Goal: Task Accomplishment & Management: Manage account settings

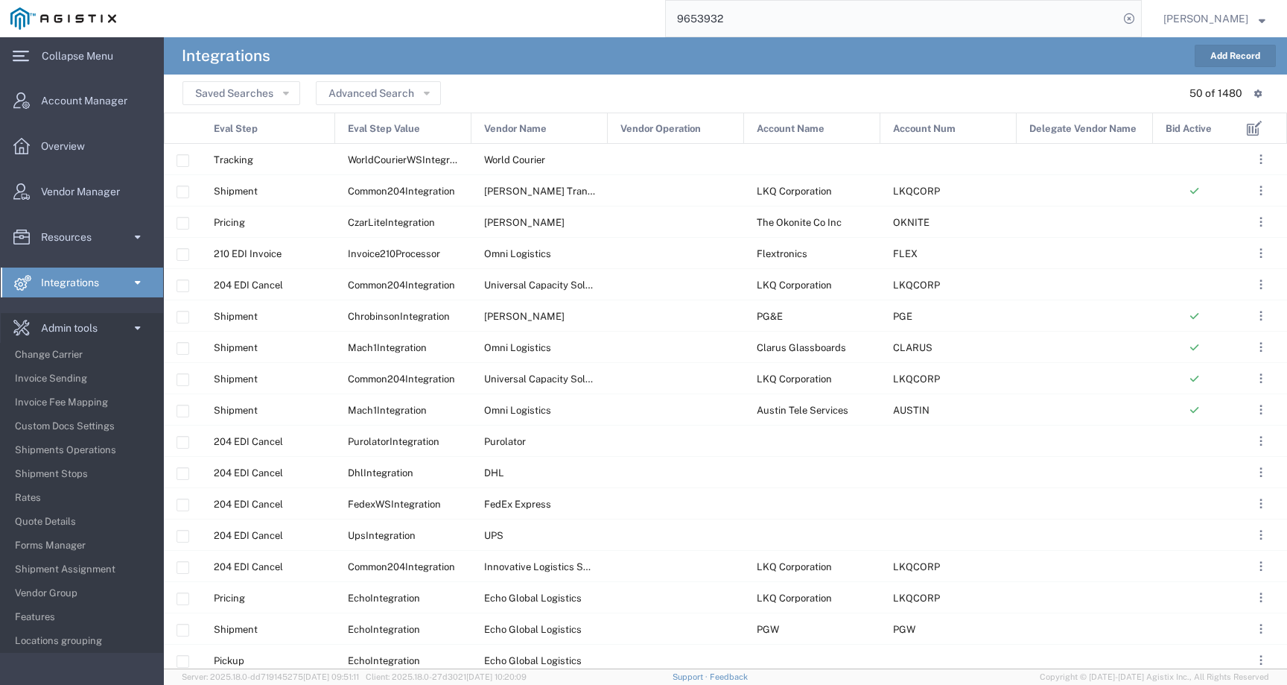
click at [58, 12] on img at bounding box center [63, 18] width 106 height 22
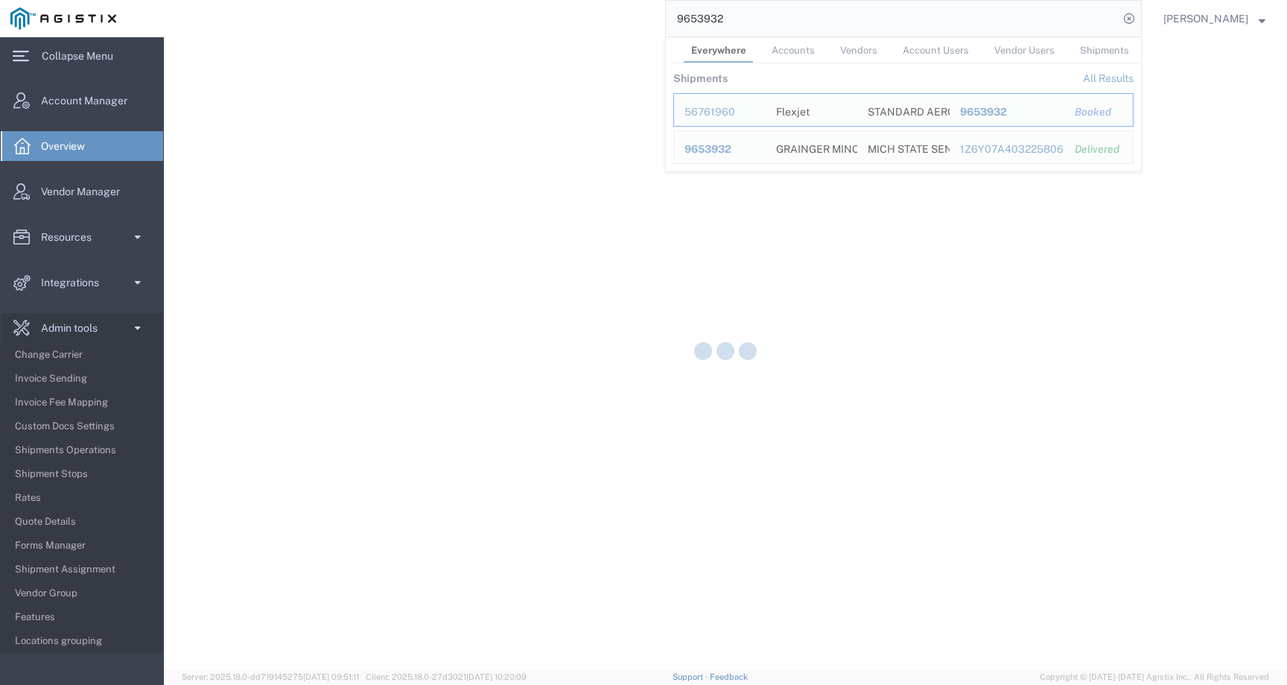
drag, startPoint x: 755, startPoint y: 24, endPoint x: 645, endPoint y: 24, distance: 110.2
click at [645, 24] on div "9653932 Everywhere Accounts Vendors Account Users Vendor Users Shipments Shipme…" at bounding box center [634, 18] width 1015 height 37
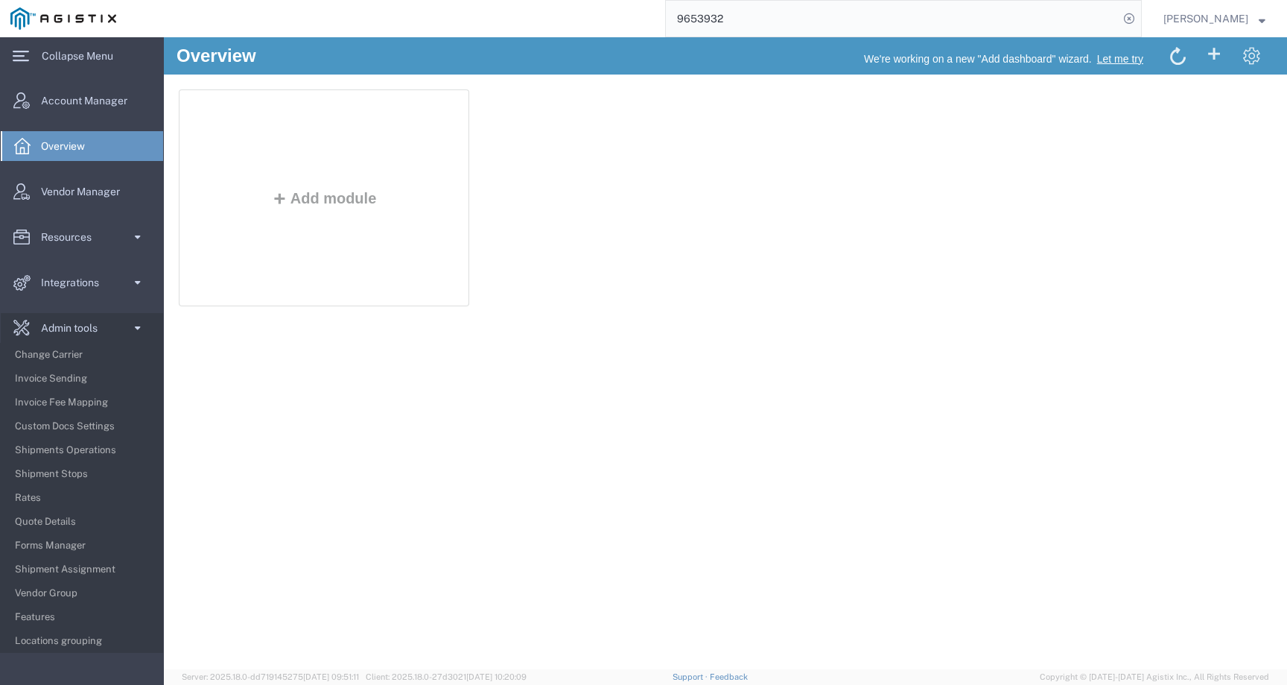
click at [103, 25] on img at bounding box center [63, 18] width 106 height 22
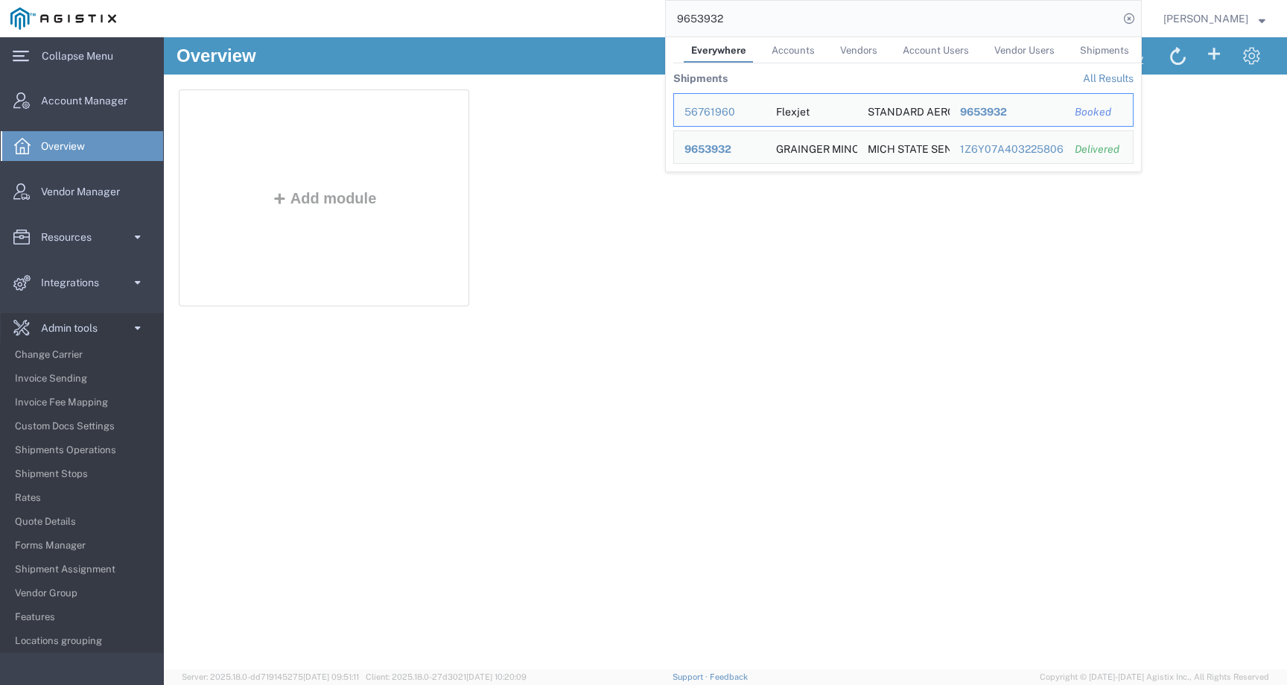
drag, startPoint x: 769, startPoint y: 21, endPoint x: 611, endPoint y: 22, distance: 157.9
click at [611, 22] on div "9653932 Everywhere Accounts Vendors Account Users Vendor Users Shipments Shipme…" at bounding box center [634, 18] width 1015 height 37
paste input "56767751"
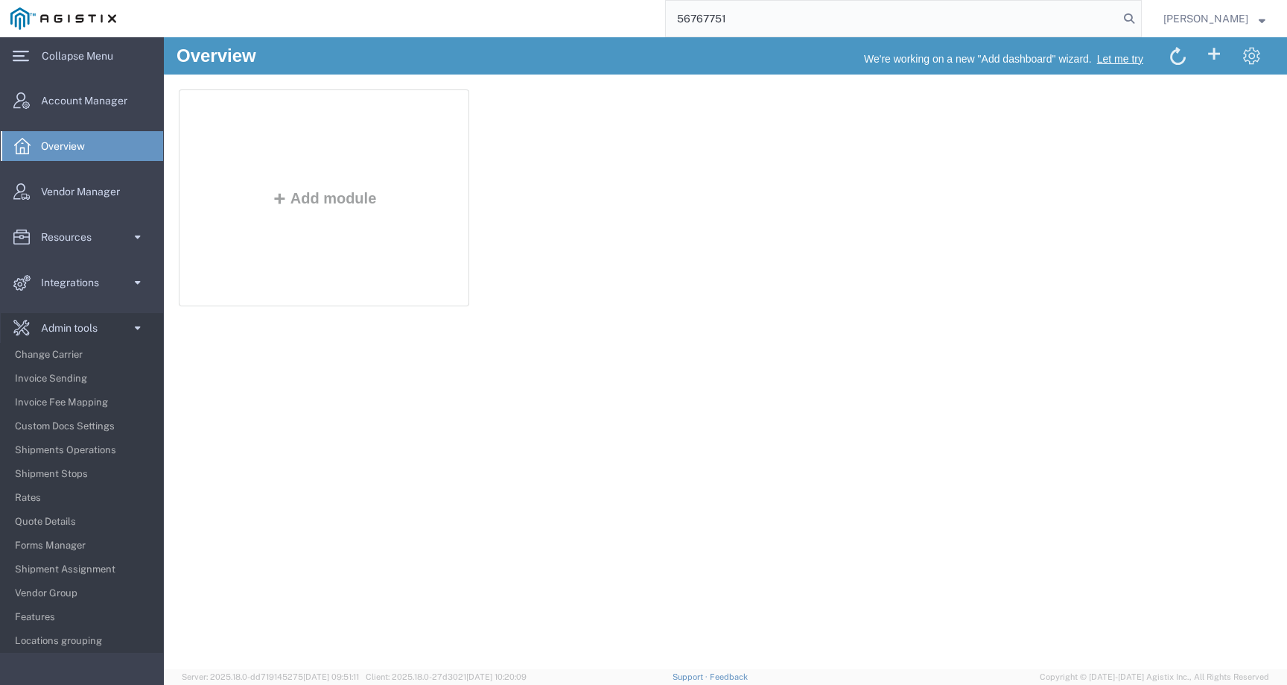
type input "56767751"
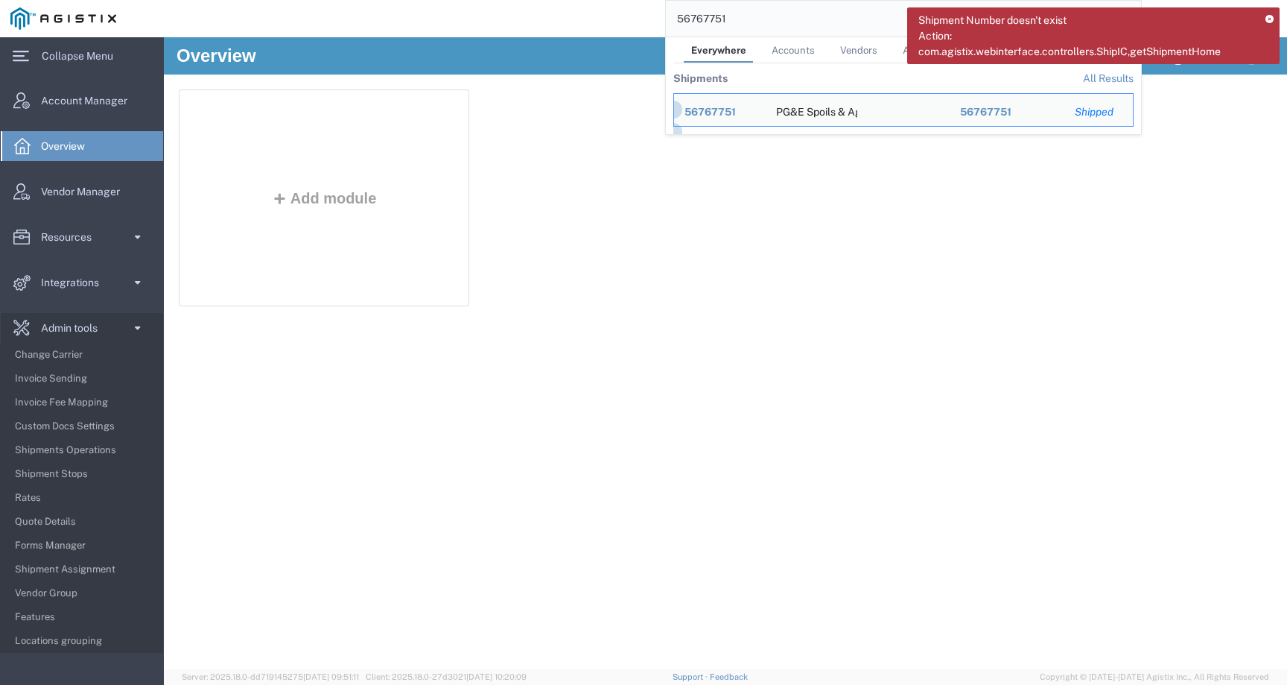
click at [1272, 17] on icon at bounding box center [1270, 20] width 8 height 8
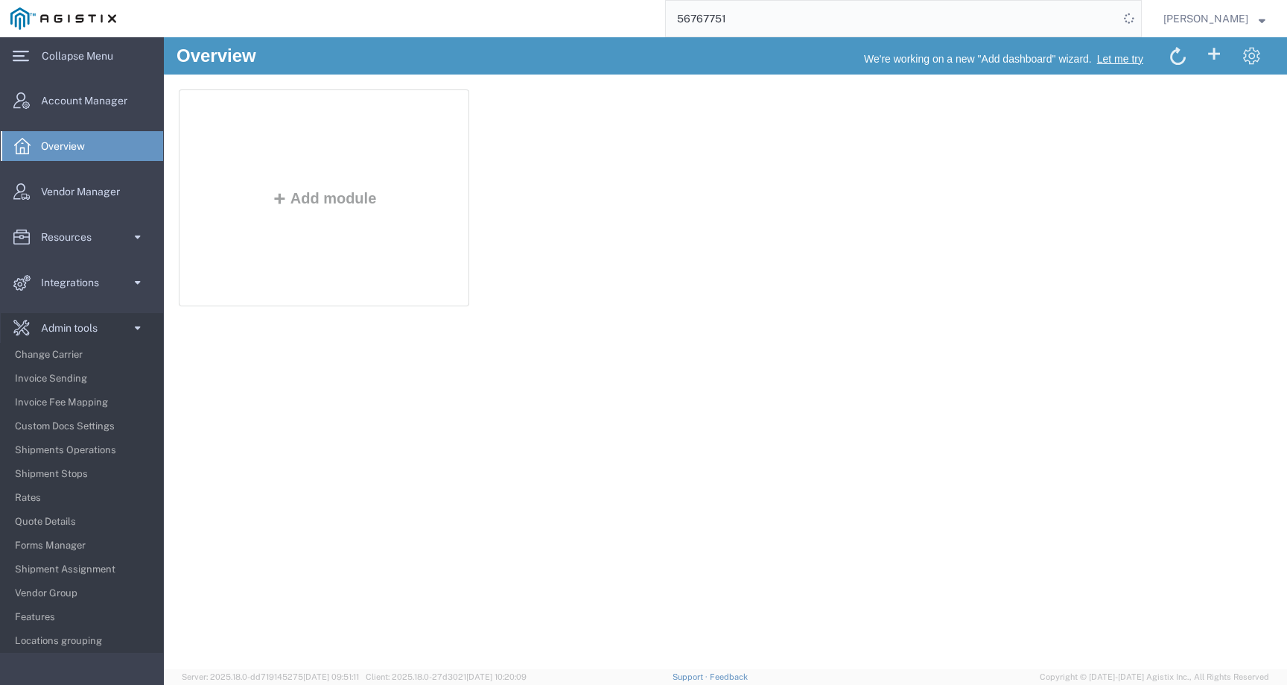
click at [768, 21] on input "56767751" at bounding box center [892, 19] width 453 height 36
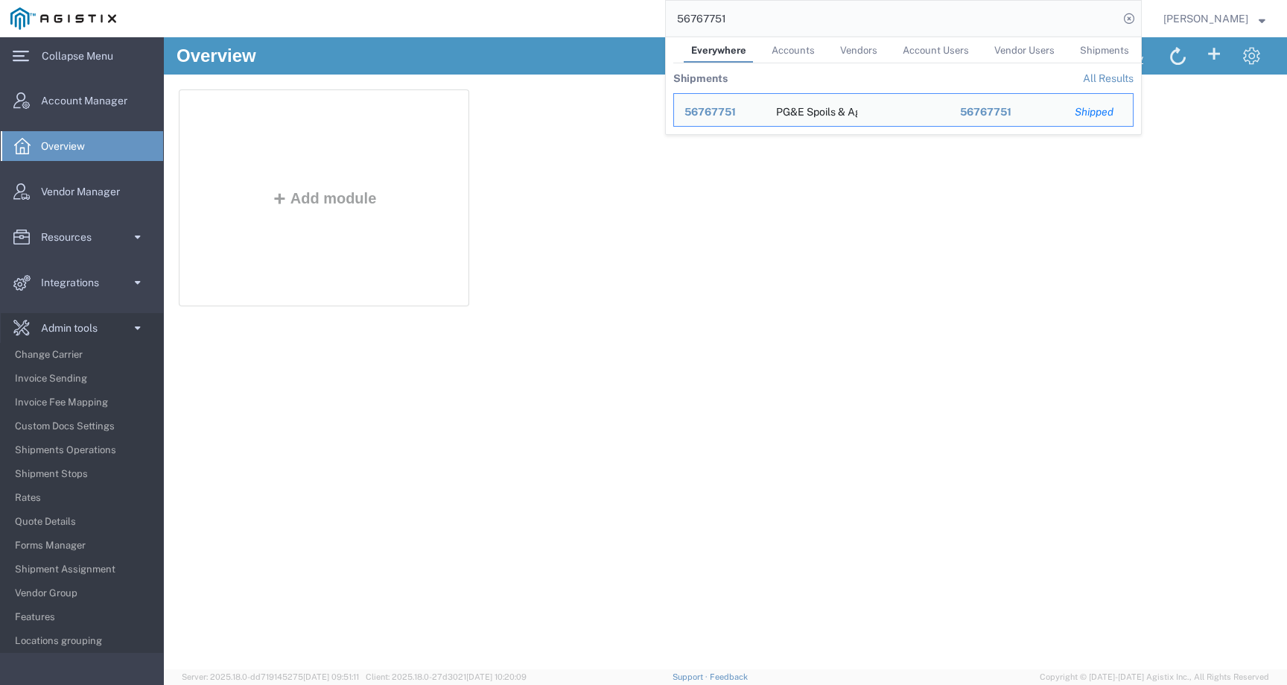
click at [735, 19] on input "56767751" at bounding box center [892, 19] width 453 height 36
click at [891, 426] on div "Overview We're working on a new "Add dashboard" wizard. Let me try Add module" at bounding box center [725, 353] width 1123 height 632
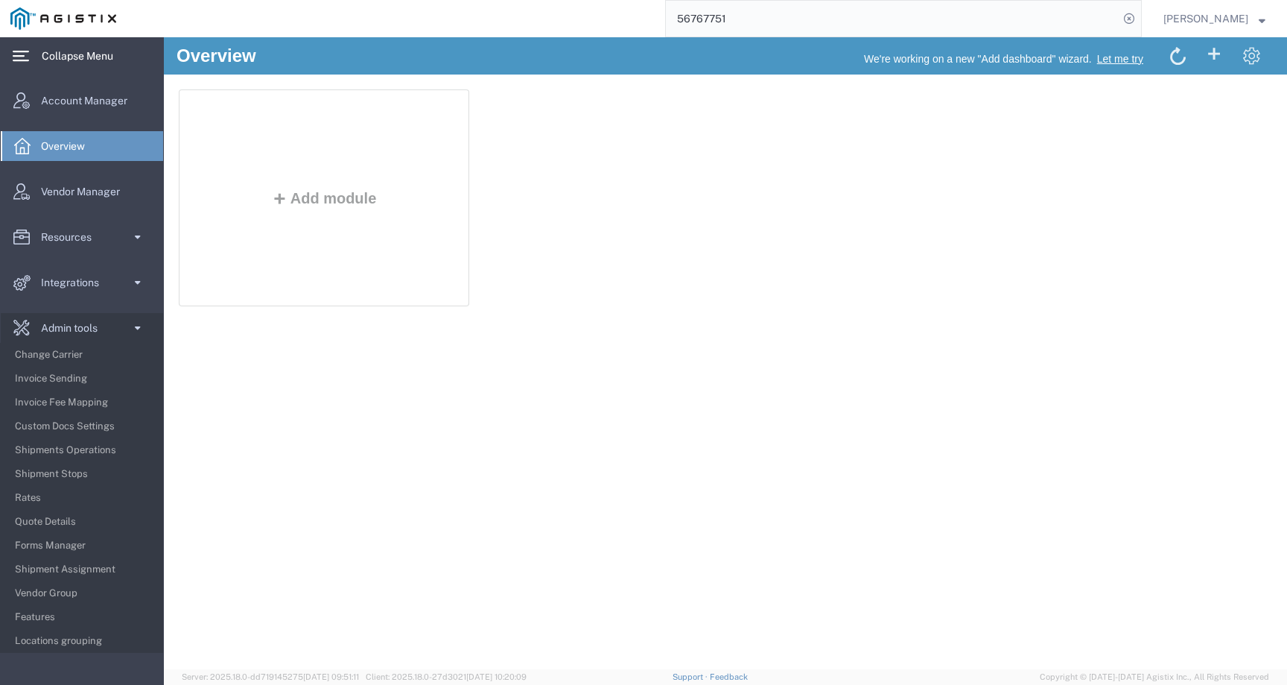
click at [77, 53] on span "Collapse Menu" at bounding box center [83, 56] width 82 height 30
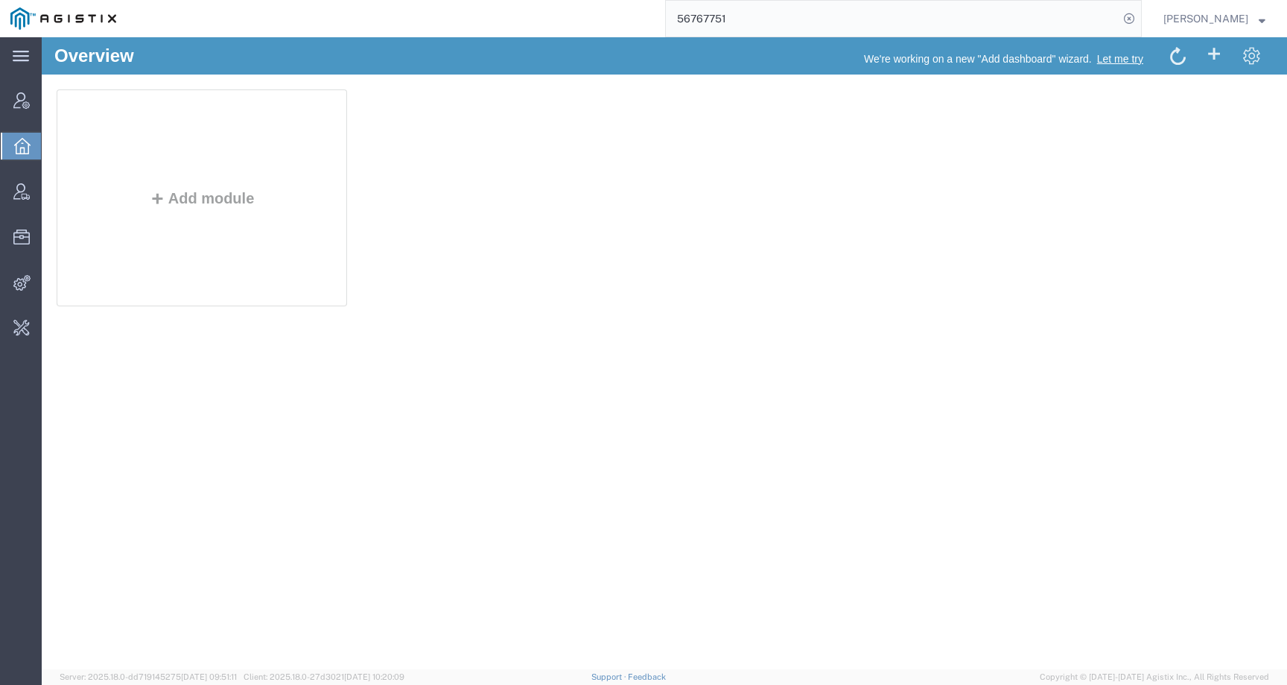
click at [77, 12] on img at bounding box center [63, 18] width 106 height 22
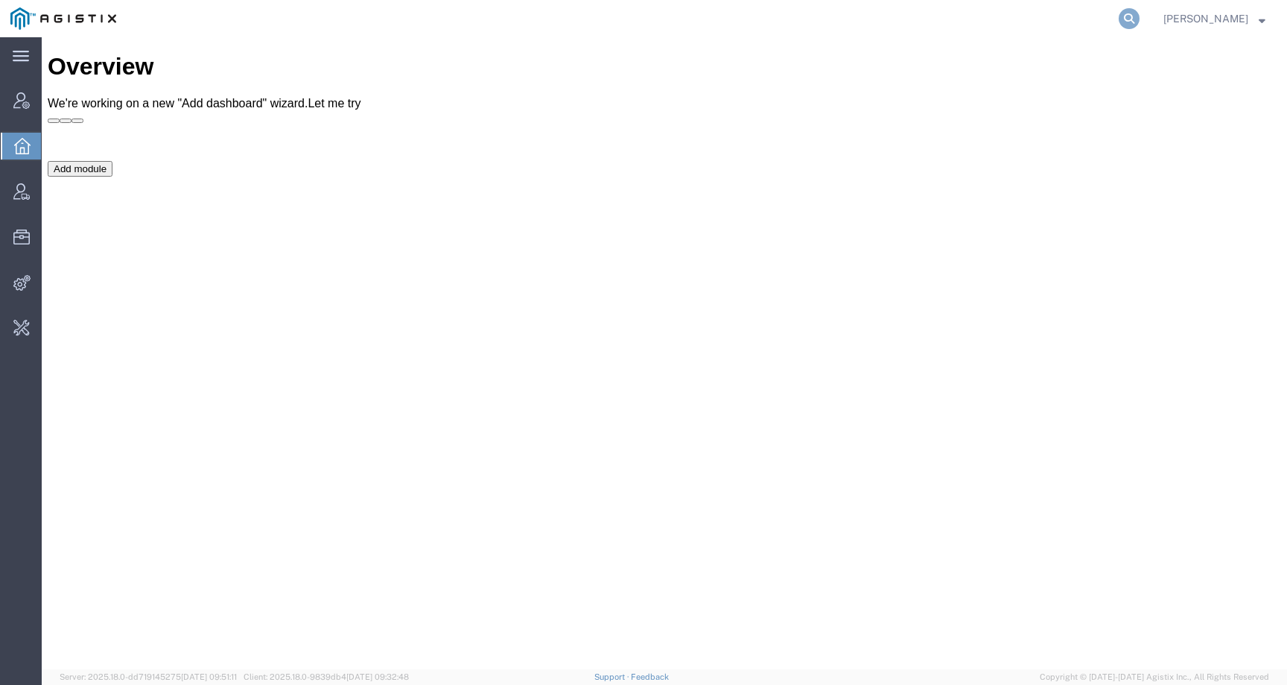
click at [1137, 16] on icon at bounding box center [1129, 18] width 21 height 21
click at [1037, 18] on input "search" at bounding box center [892, 19] width 453 height 36
paste input "[EMAIL_ADDRESS][DOMAIN_NAME]"
type input "[EMAIL_ADDRESS][DOMAIN_NAME]"
click at [901, 22] on input "[EMAIL_ADDRESS][DOMAIN_NAME]" at bounding box center [892, 19] width 453 height 36
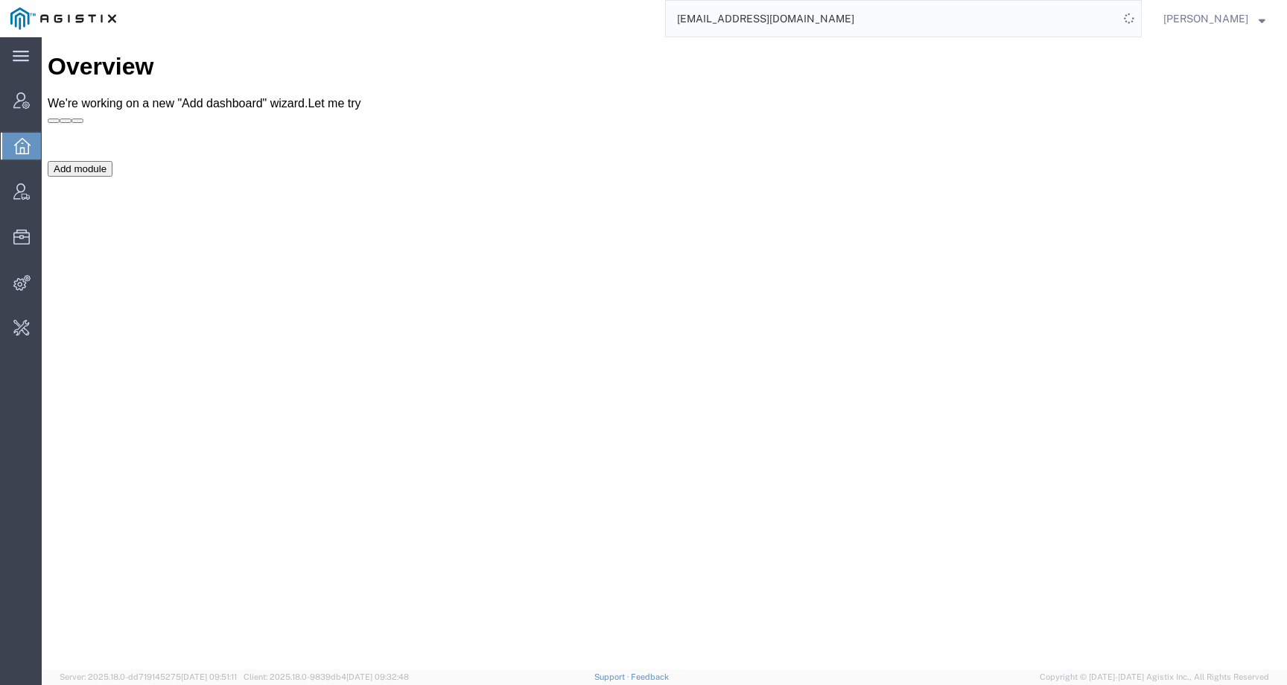
drag, startPoint x: 796, startPoint y: 19, endPoint x: 655, endPoint y: 19, distance: 140.8
click at [655, 19] on div "foreman_pgespoils@pge.com" at bounding box center [634, 18] width 1015 height 37
click at [869, 19] on input "foreman_pgespoils@pge.com" at bounding box center [892, 19] width 453 height 36
click at [1140, 19] on icon at bounding box center [1129, 18] width 21 height 21
click at [1112, 19] on input "search" at bounding box center [892, 19] width 453 height 36
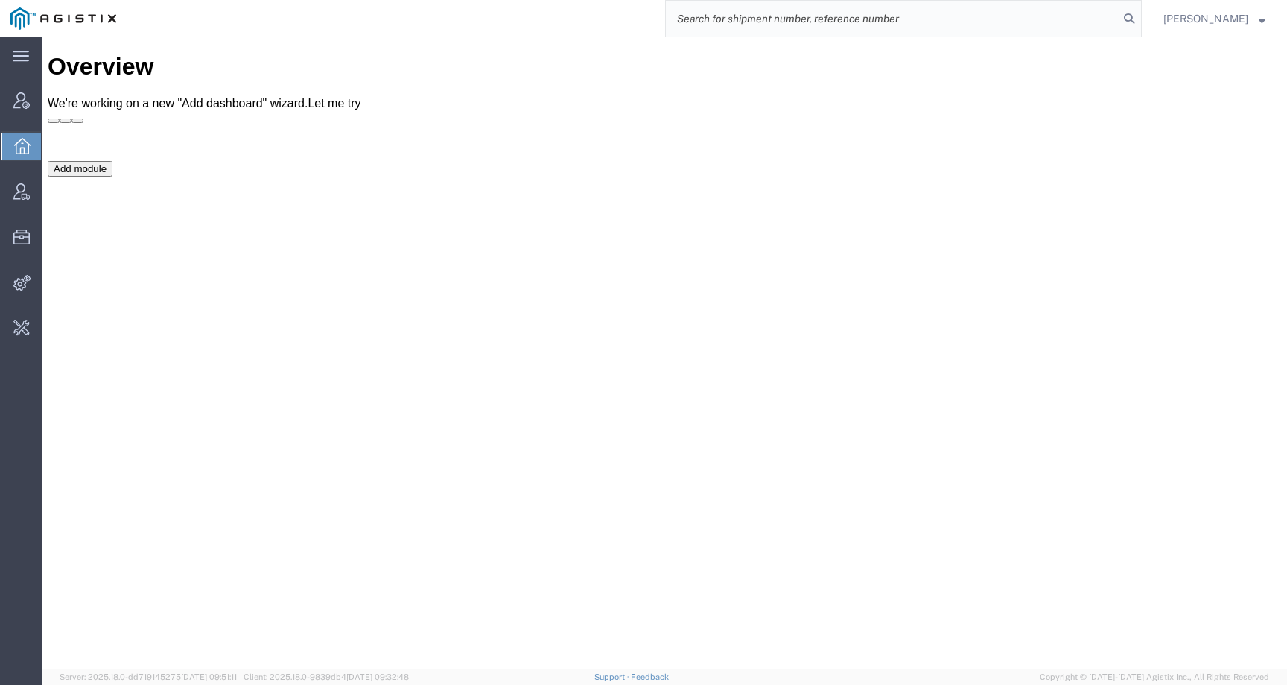
paste input "[EMAIL_ADDRESS][DOMAIN_NAME]"
type input "foreman_pgespoils@pge.com"
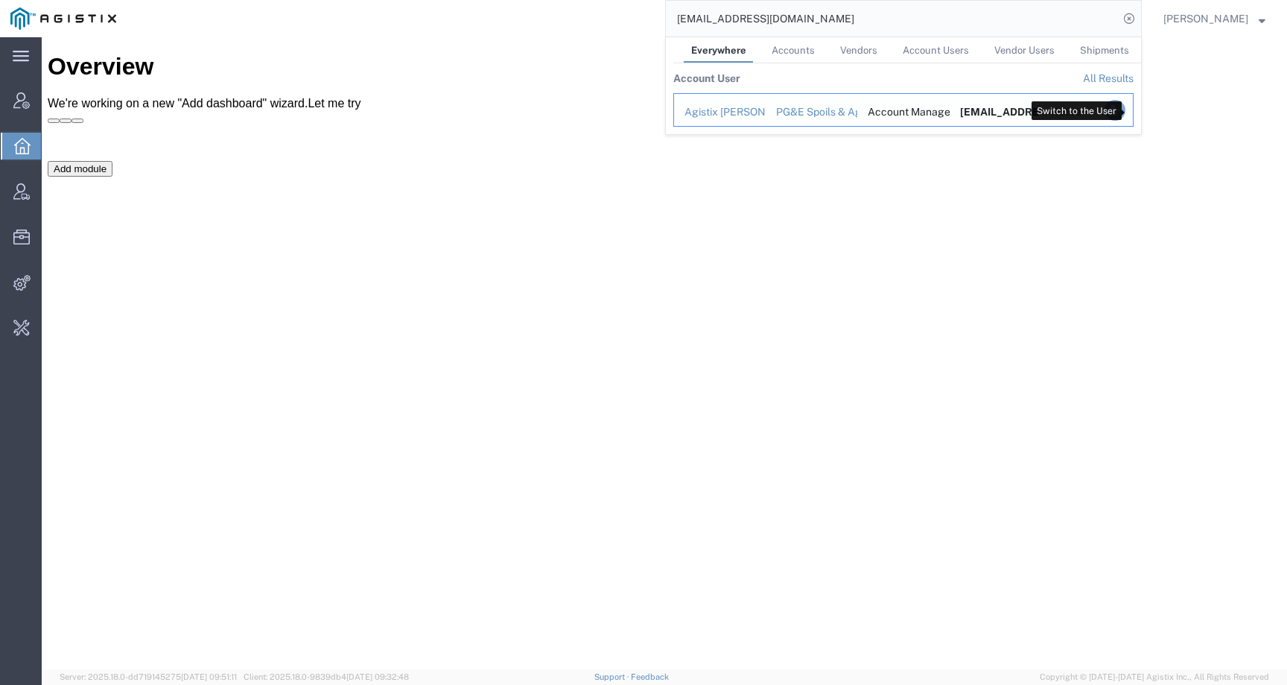
click at [1126, 107] on icon "Search Results" at bounding box center [1115, 110] width 21 height 21
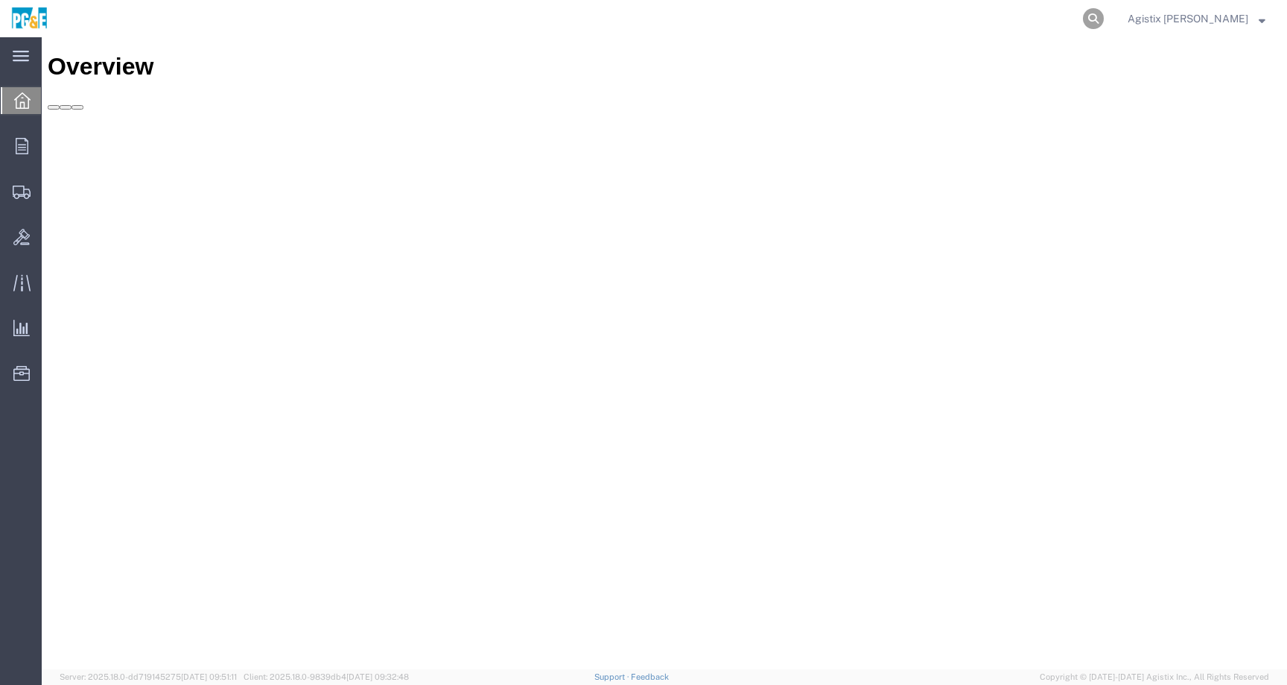
click at [1104, 16] on icon at bounding box center [1093, 18] width 21 height 21
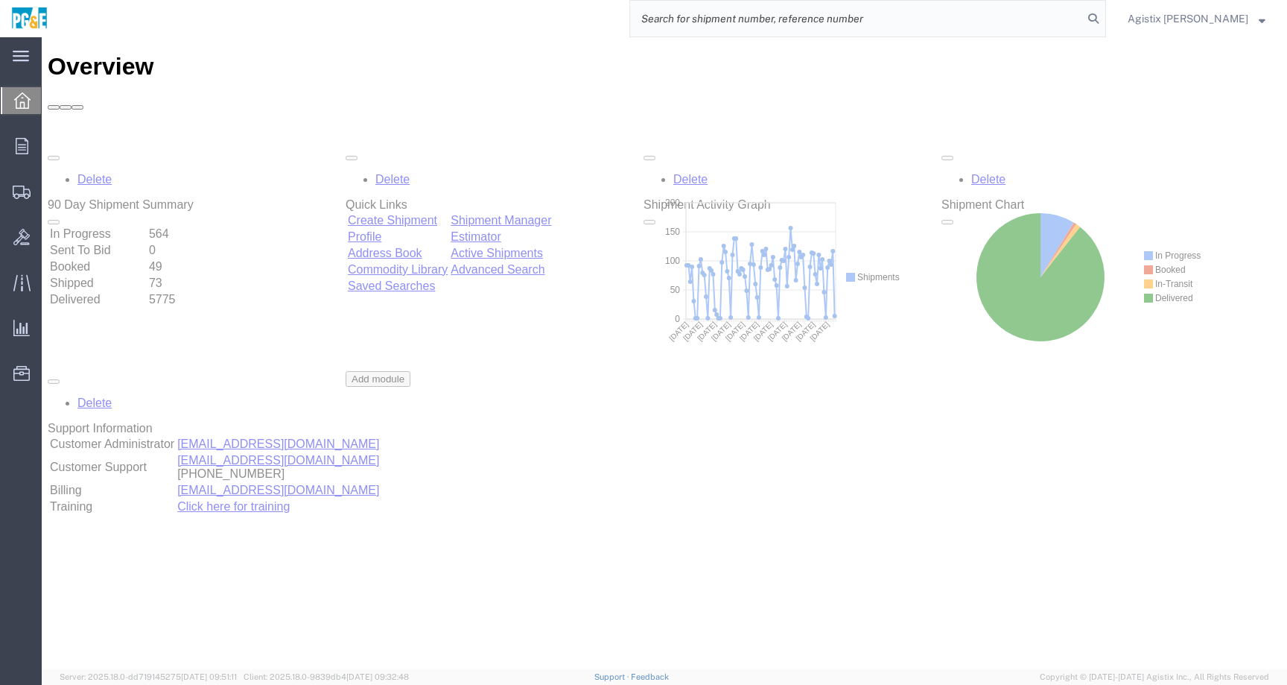
click at [1083, 16] on input "search" at bounding box center [856, 19] width 453 height 36
paste input "56767751"
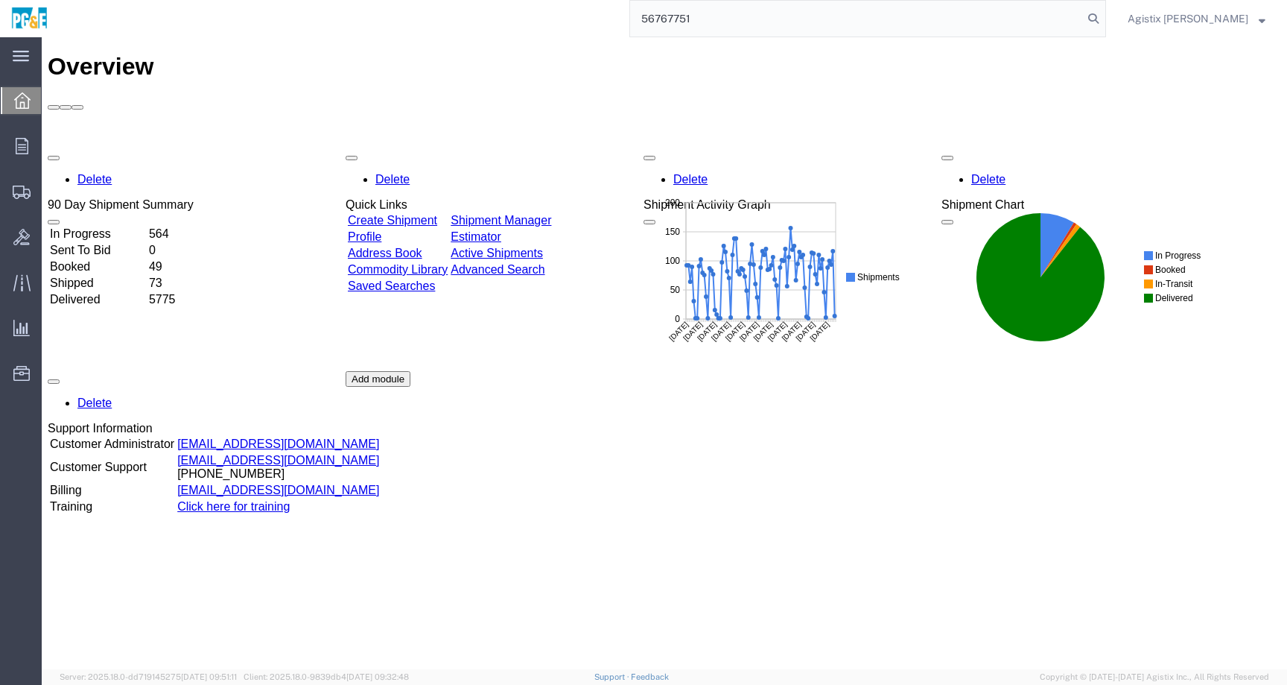
type input "56767751"
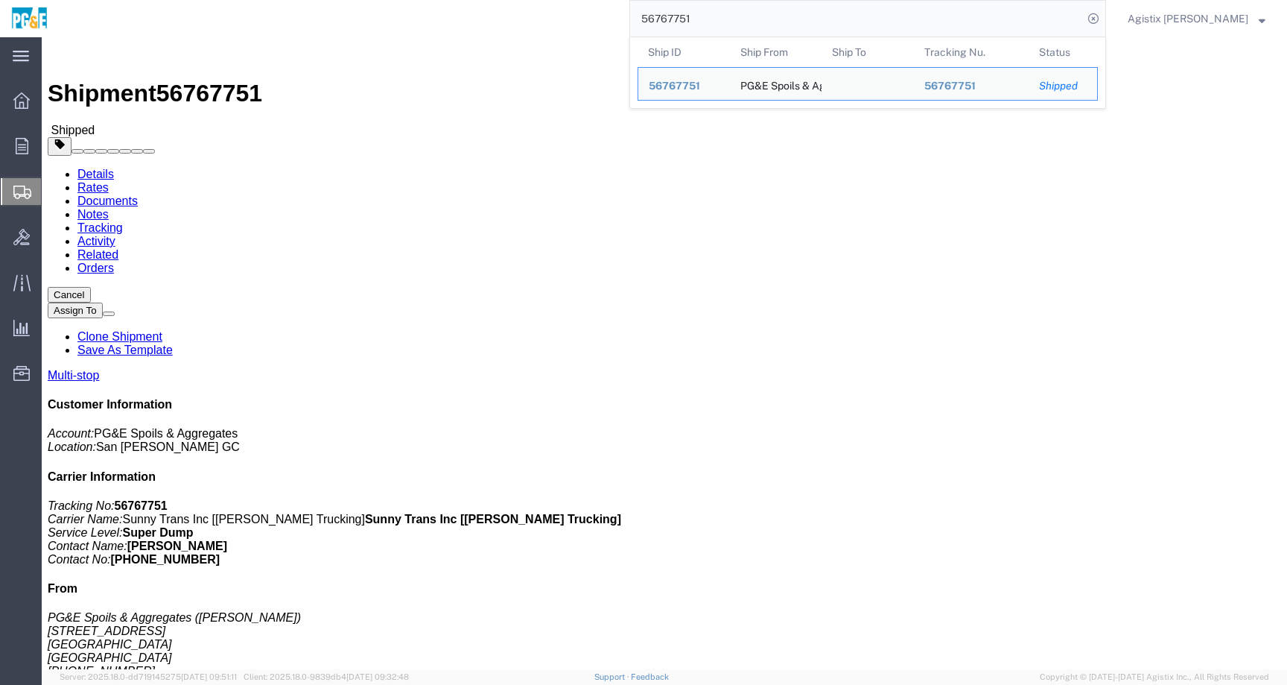
click div "Leg 1 - Truckload Vehicle 1: Super Dump Number of trucks: 1"
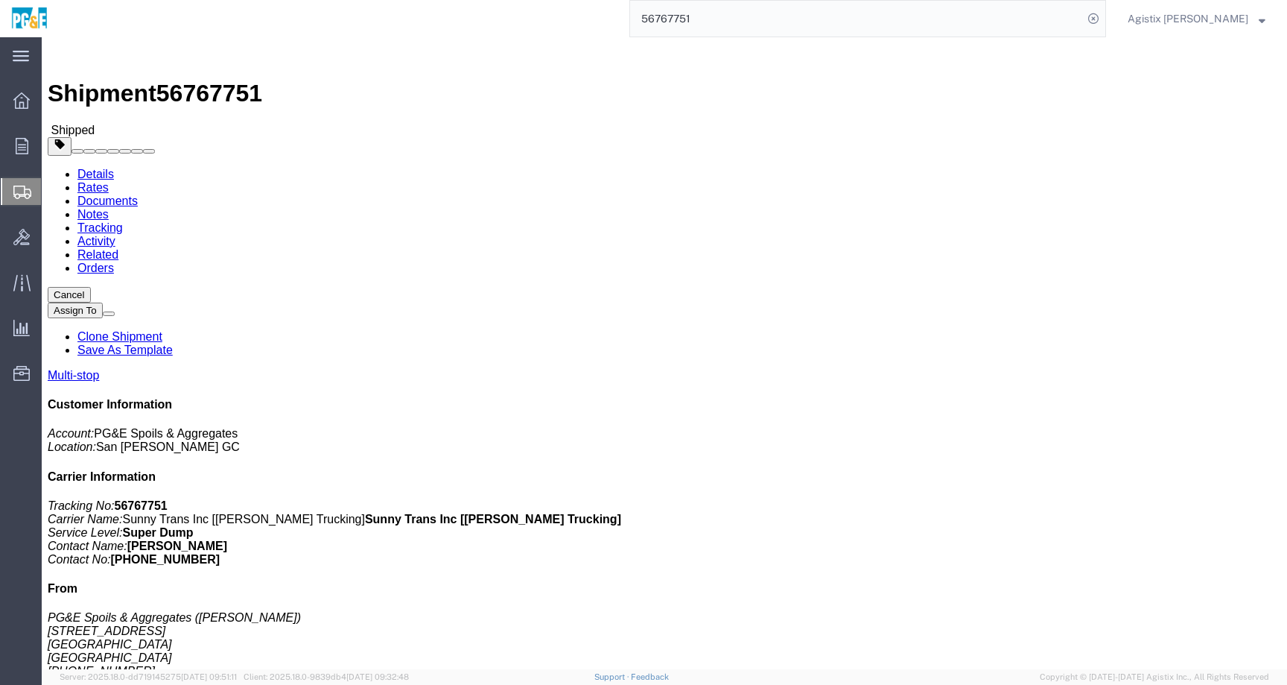
click link "Tracking"
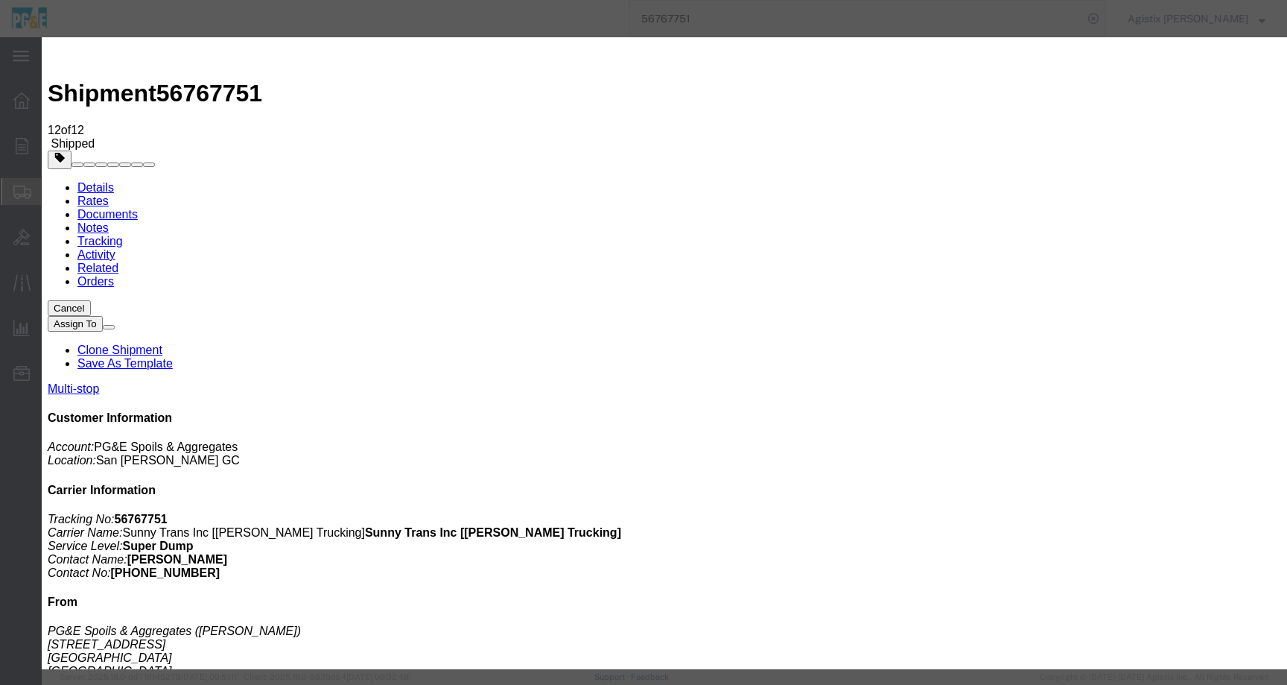
type input "11:55 AM"
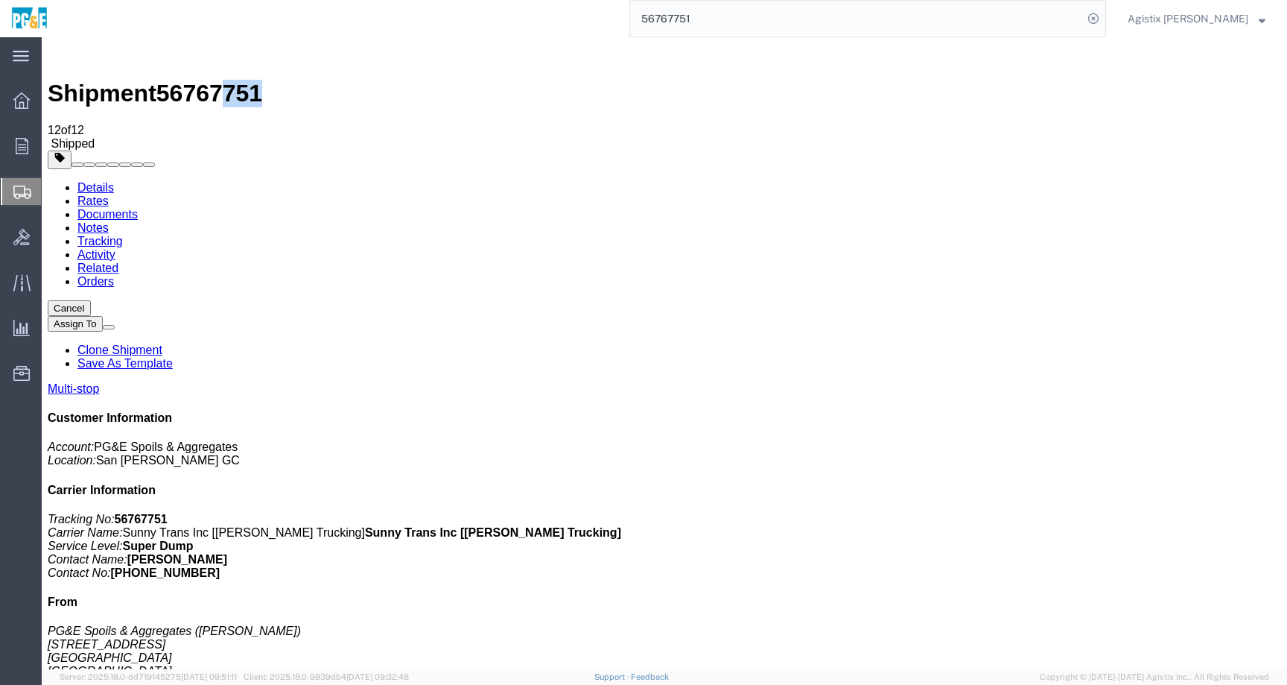
click at [219, 66] on div "Shipment 56767751 12 of 12 Shipped" at bounding box center [665, 96] width 1234 height 107
click at [219, 80] on span "56767751" at bounding box center [209, 93] width 106 height 27
copy span "751"
click at [215, 80] on span "56767751" at bounding box center [209, 93] width 106 height 27
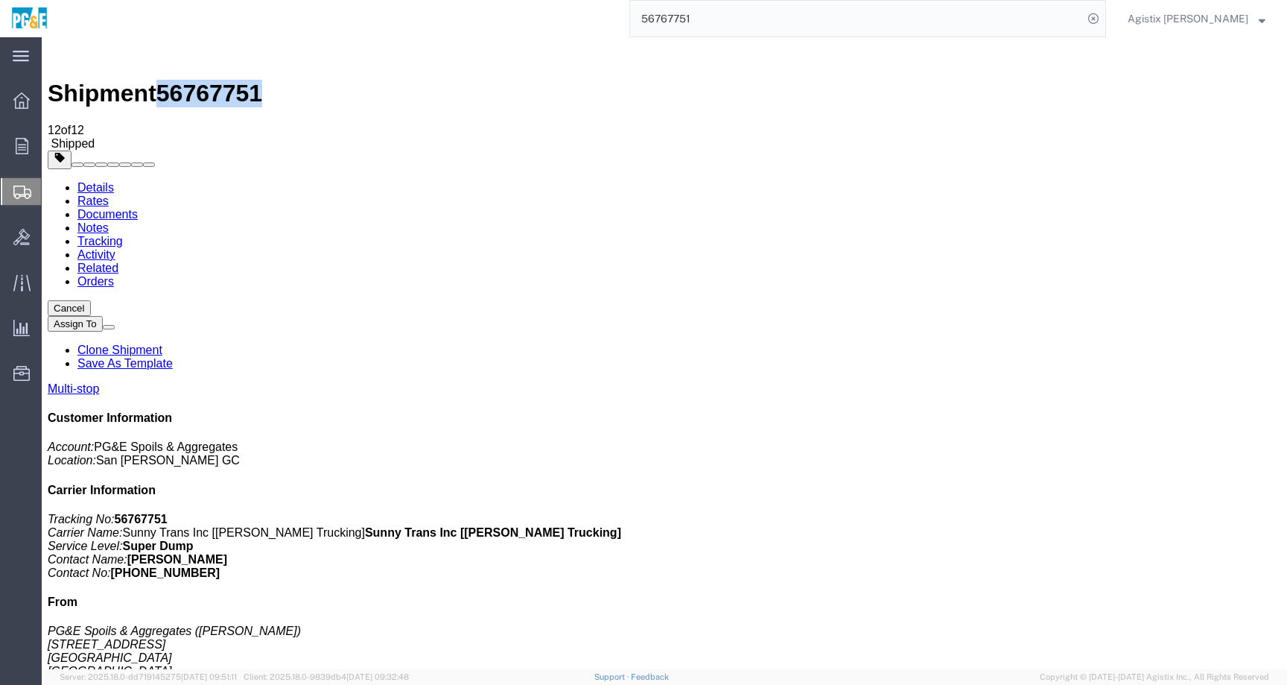
copy span "56767751"
click at [1225, 14] on span "Agistix Foreman" at bounding box center [1188, 18] width 121 height 16
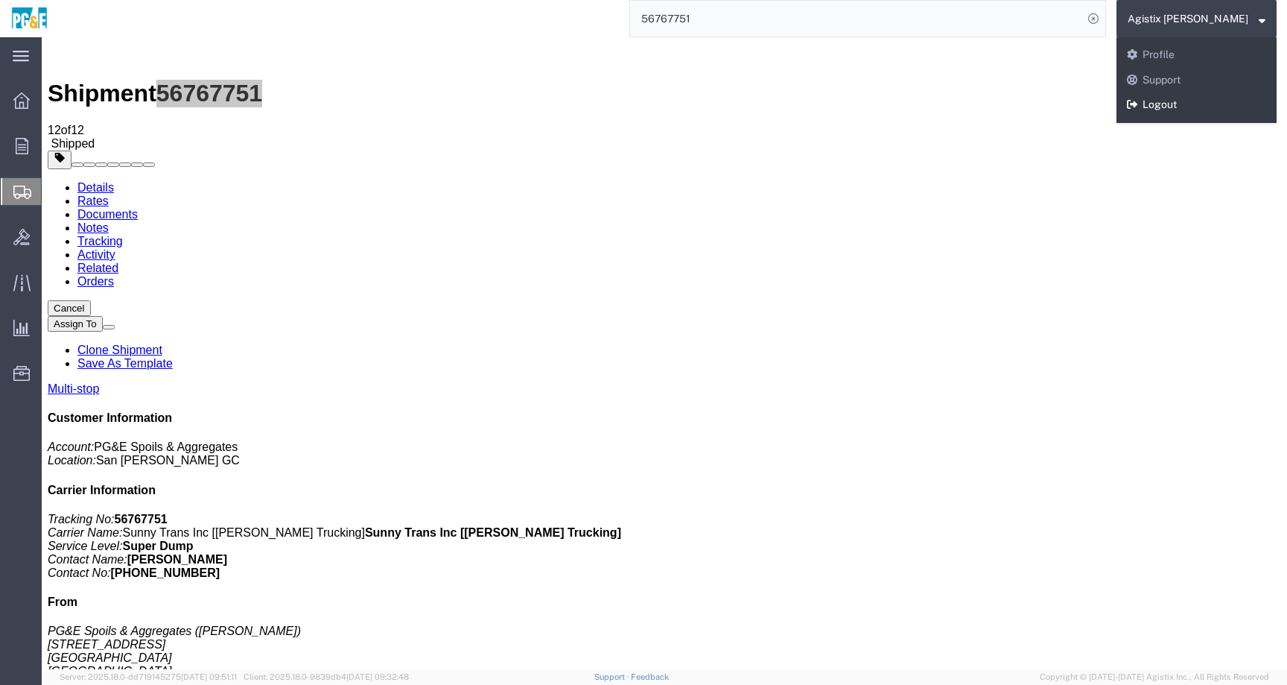
click at [1205, 103] on link "Logout" at bounding box center [1197, 104] width 160 height 25
